Goal: Find specific page/section: Find specific page/section

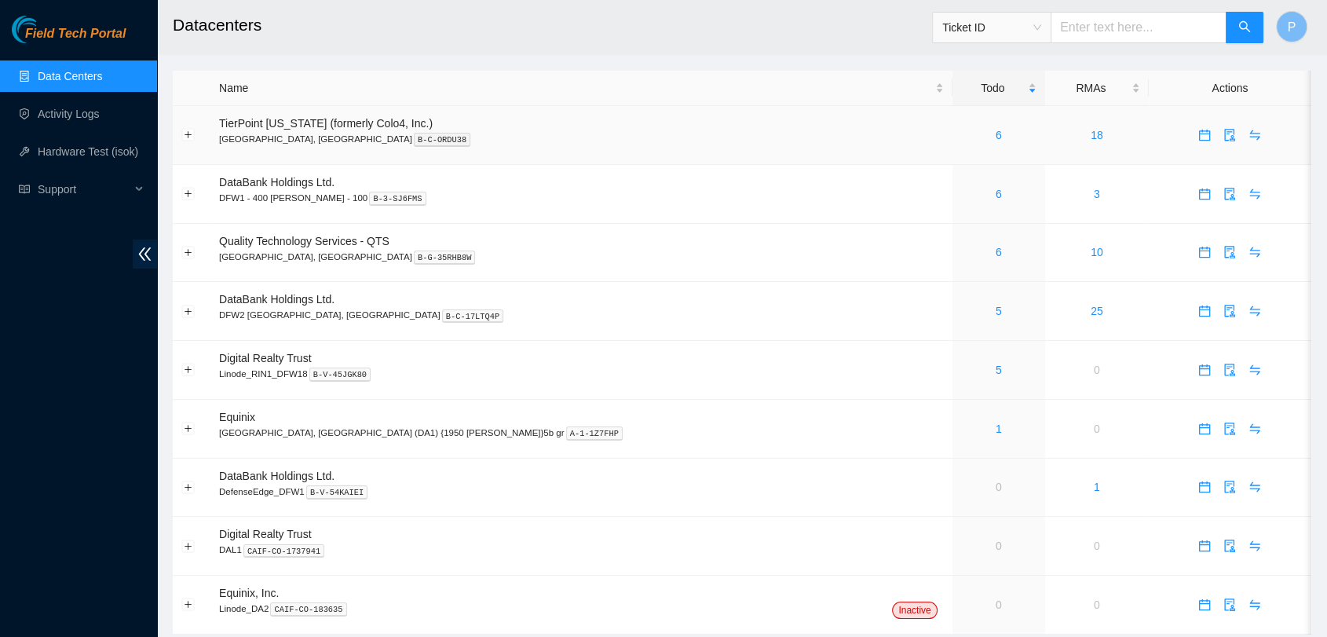
click at [952, 118] on td "6" at bounding box center [998, 135] width 93 height 59
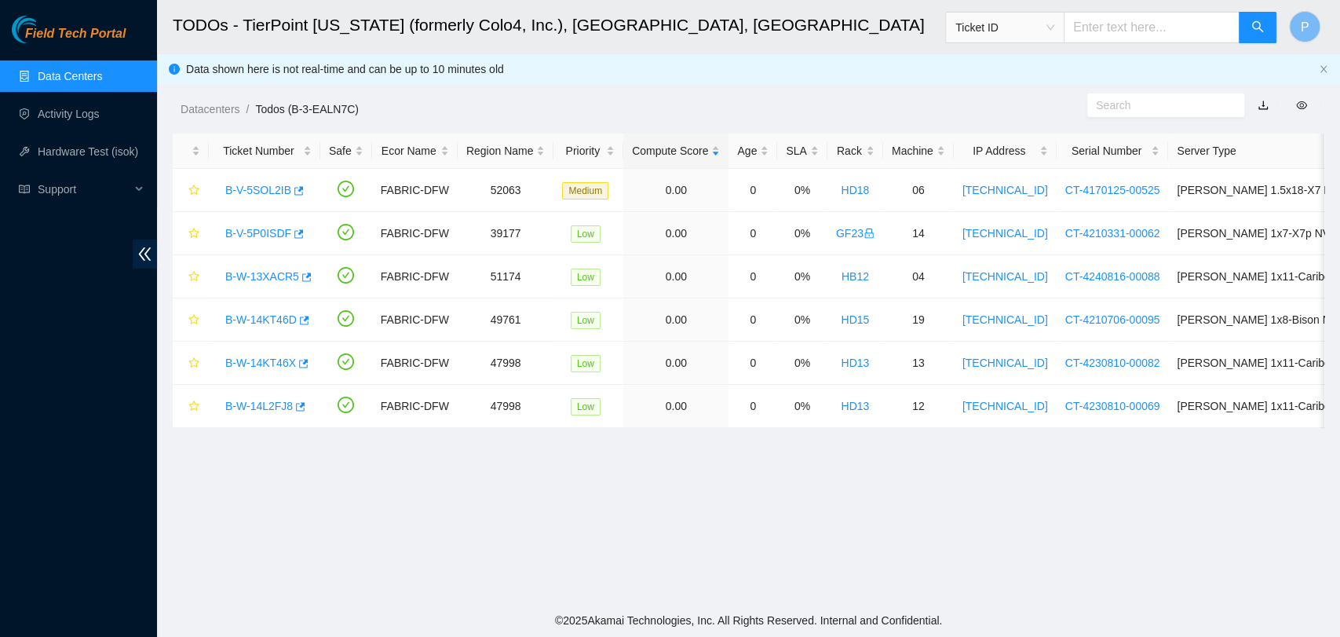
click at [79, 74] on link "Data Centers" at bounding box center [70, 76] width 64 height 13
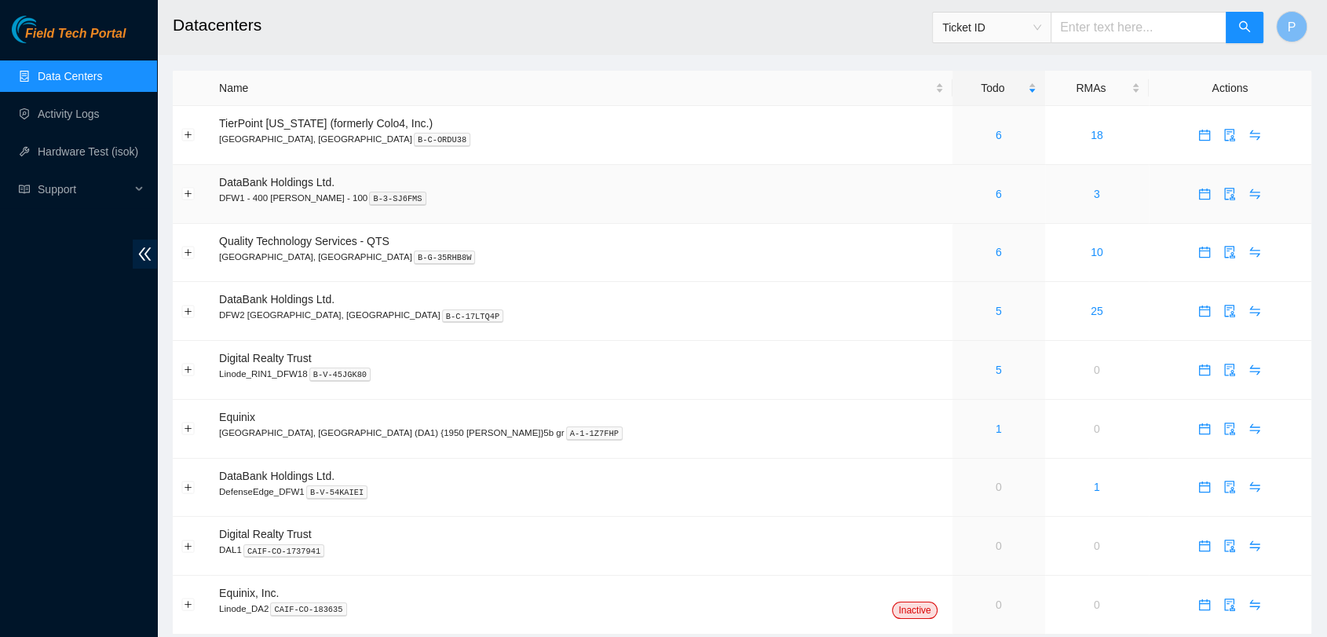
click at [952, 206] on td "6" at bounding box center [998, 194] width 93 height 59
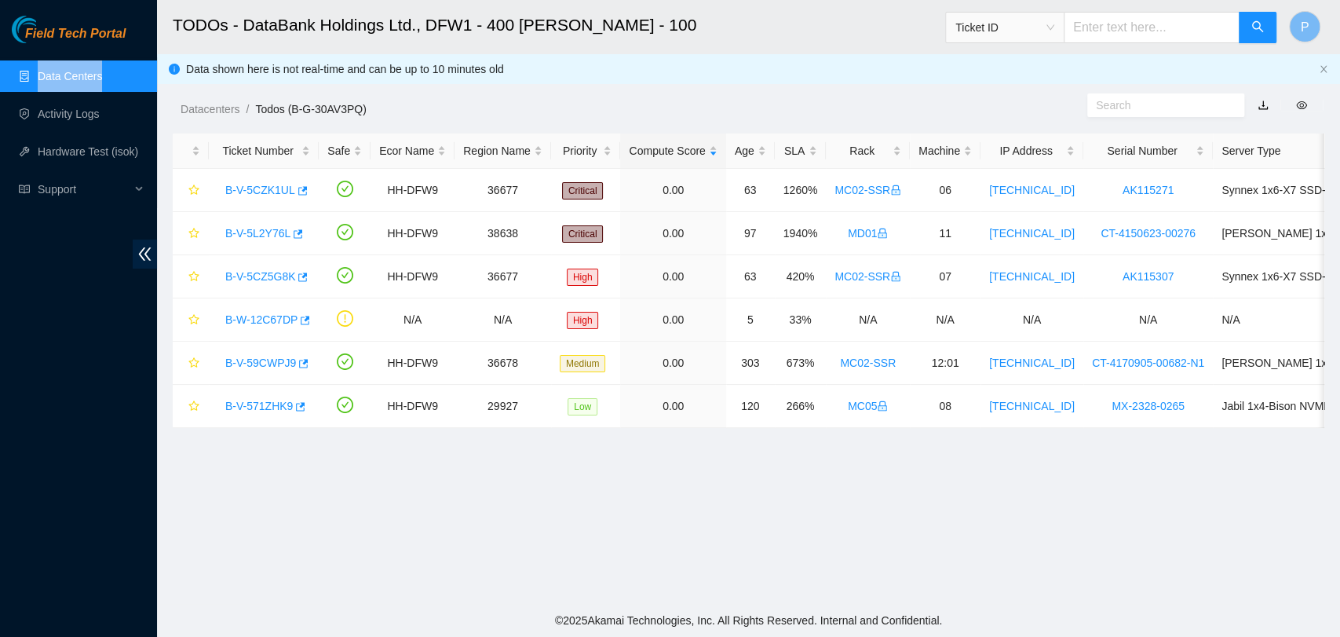
drag, startPoint x: 115, startPoint y: 57, endPoint x: 113, endPoint y: 70, distance: 13.4
click at [113, 70] on ul "Data Centers Activity Logs Hardware Test (isok) Support" at bounding box center [78, 132] width 157 height 151
click at [102, 70] on link "Data Centers" at bounding box center [70, 76] width 64 height 13
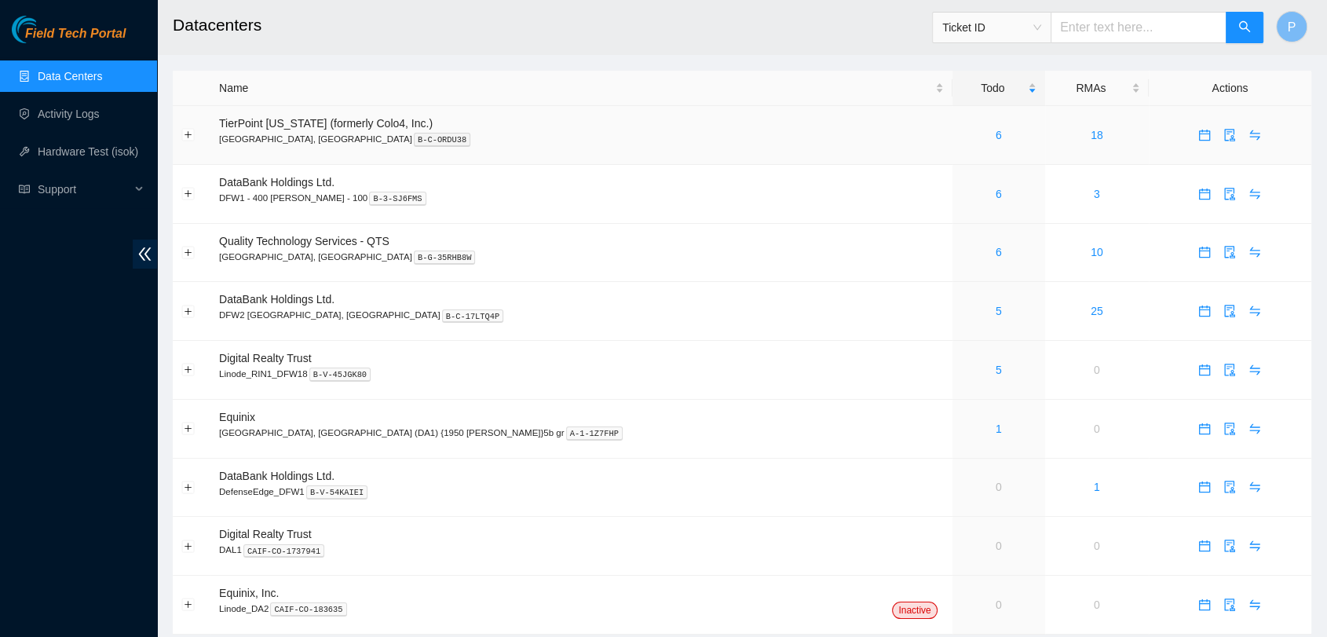
click at [952, 161] on td "6" at bounding box center [998, 135] width 93 height 59
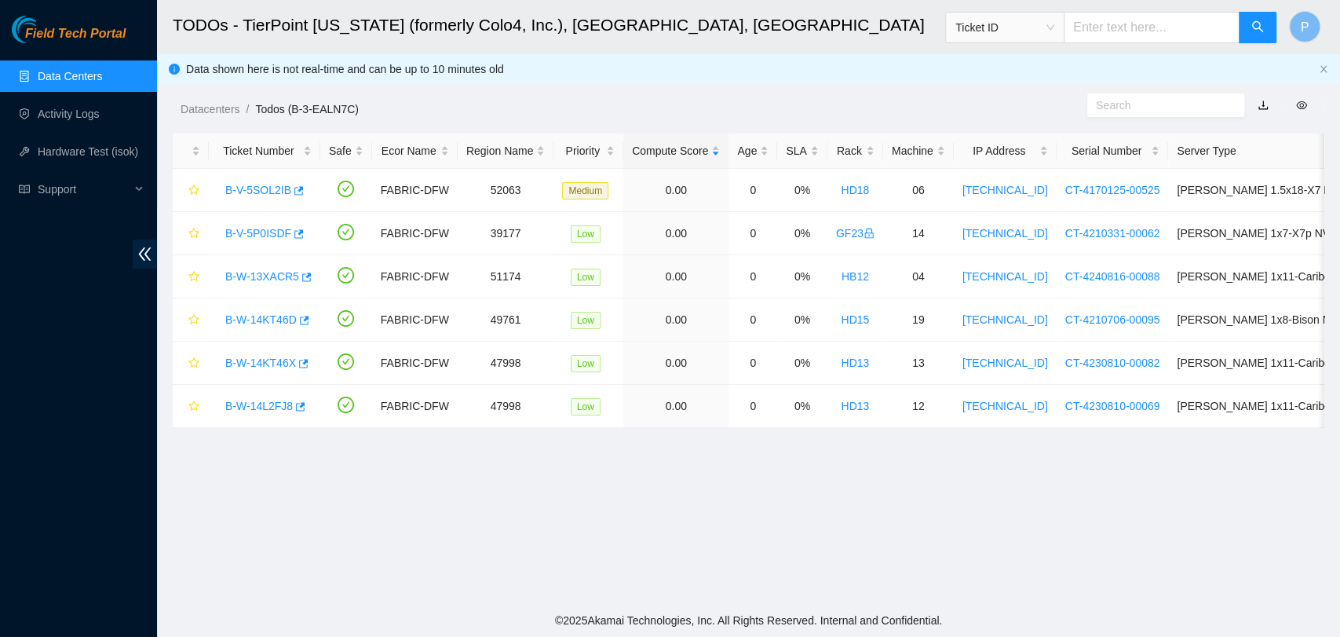
click at [102, 71] on link "Data Centers" at bounding box center [70, 76] width 64 height 13
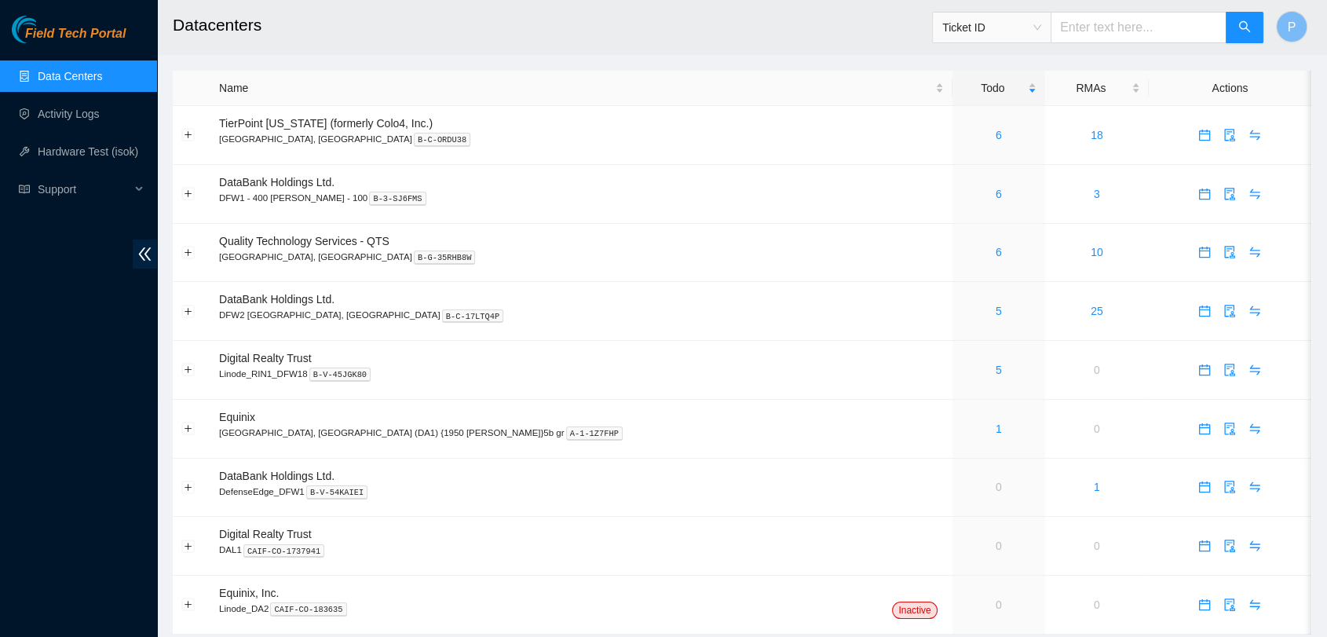
click at [1118, 10] on span "Ticket ID" at bounding box center [1098, 22] width 332 height 41
